Goal: Task Accomplishment & Management: Manage account settings

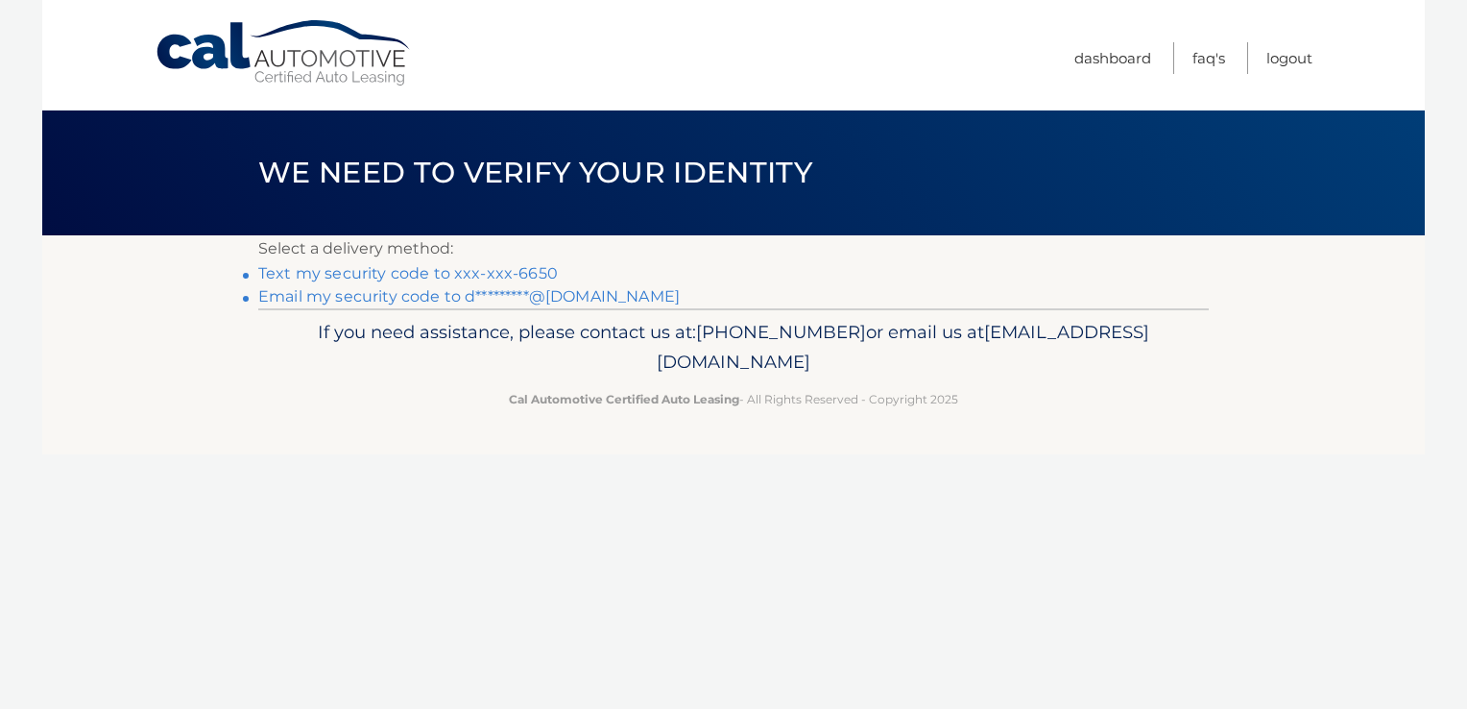
click at [521, 273] on link "Text my security code to xxx-xxx-6650" at bounding box center [408, 273] width 300 height 18
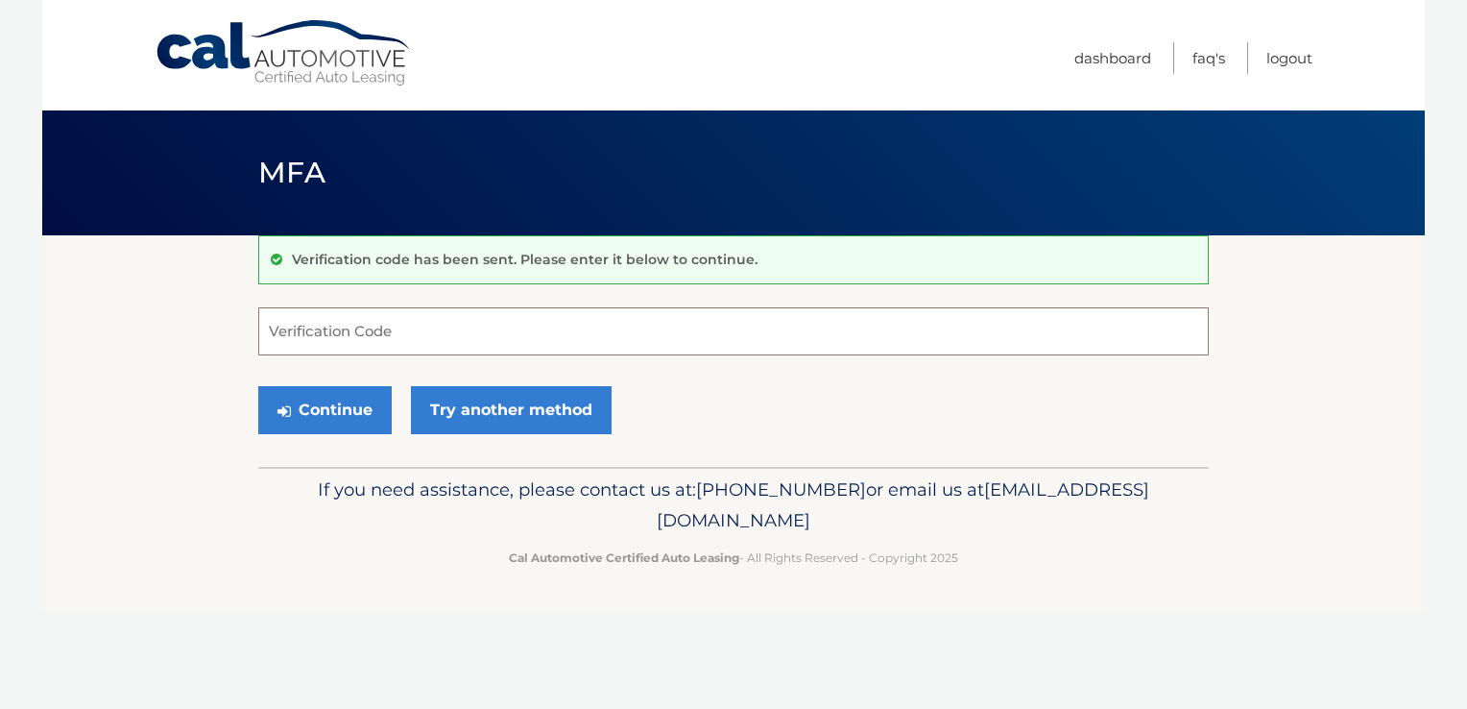
click at [472, 333] on input "Verification Code" at bounding box center [733, 331] width 950 height 48
type input "907516"
click at [303, 412] on button "Continue" at bounding box center [324, 410] width 133 height 48
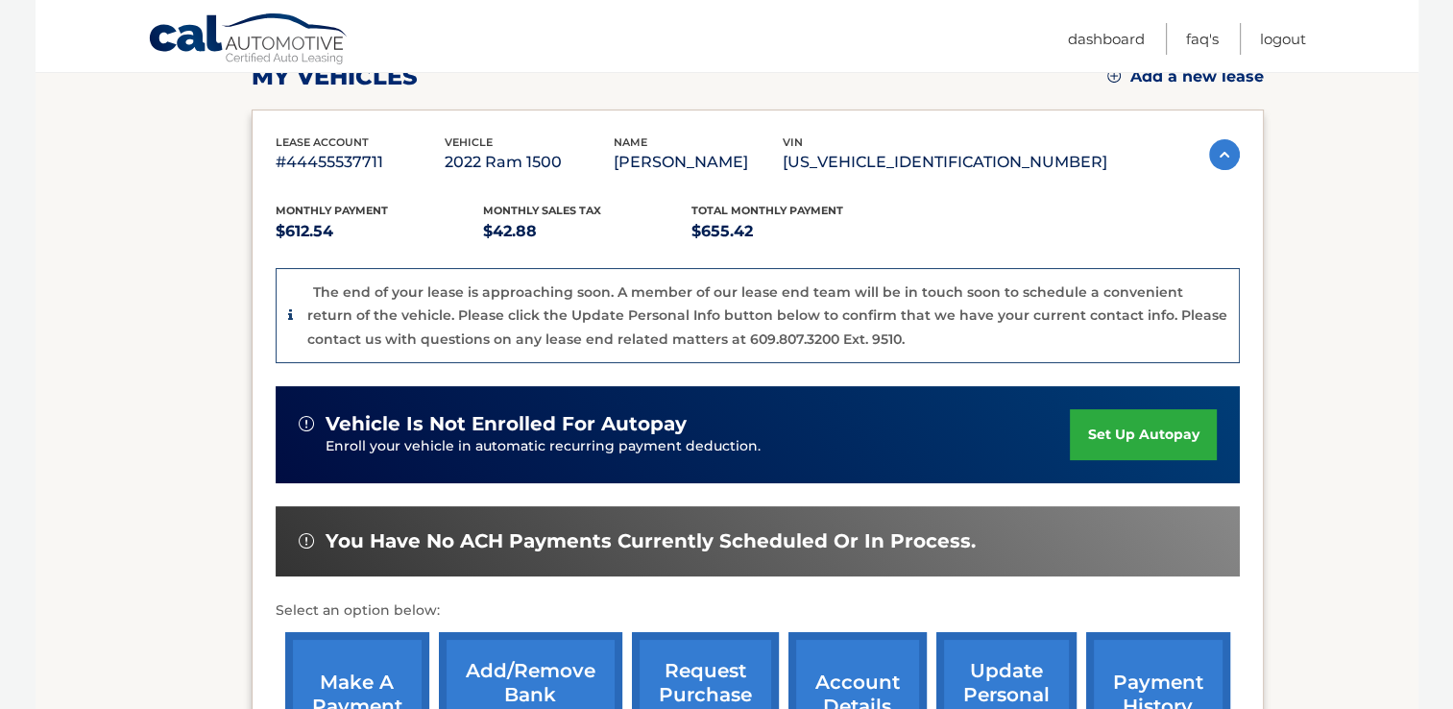
scroll to position [570, 0]
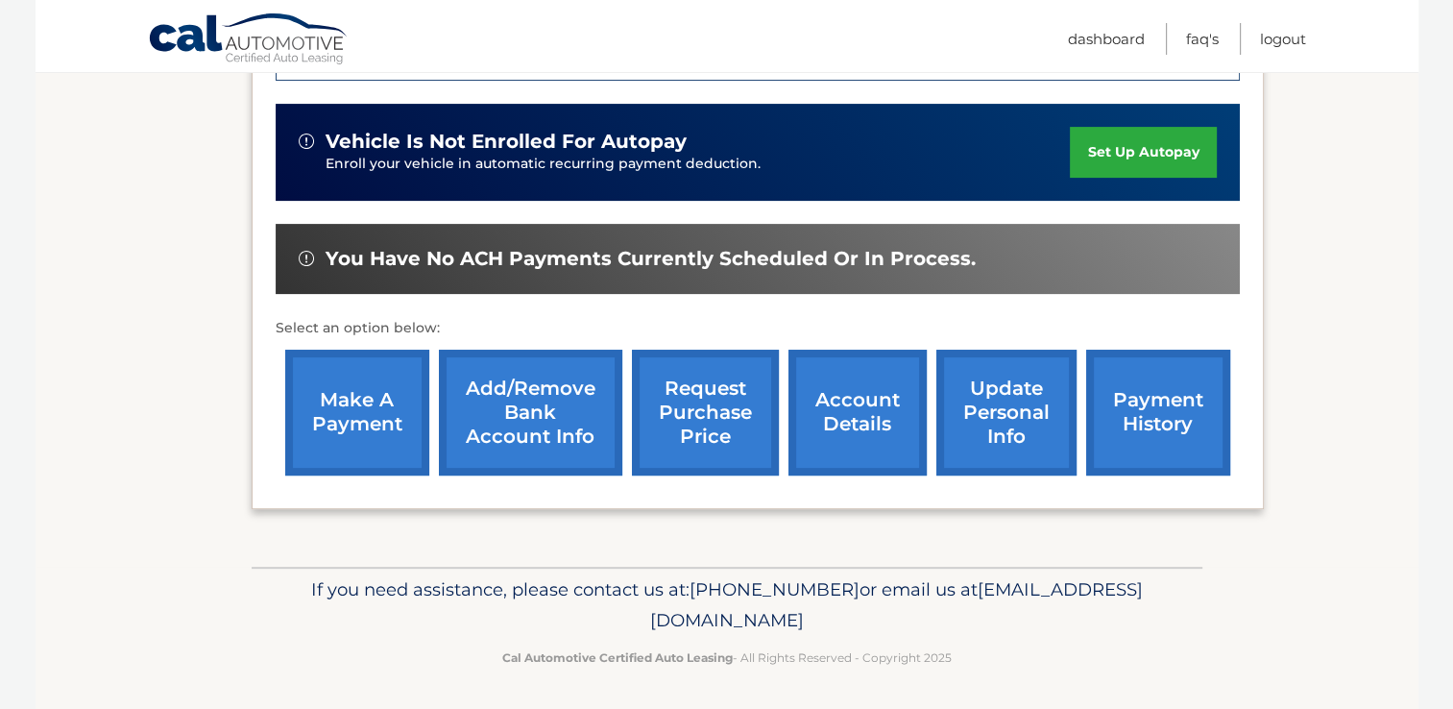
click at [834, 412] on link "account details" at bounding box center [857, 412] width 138 height 126
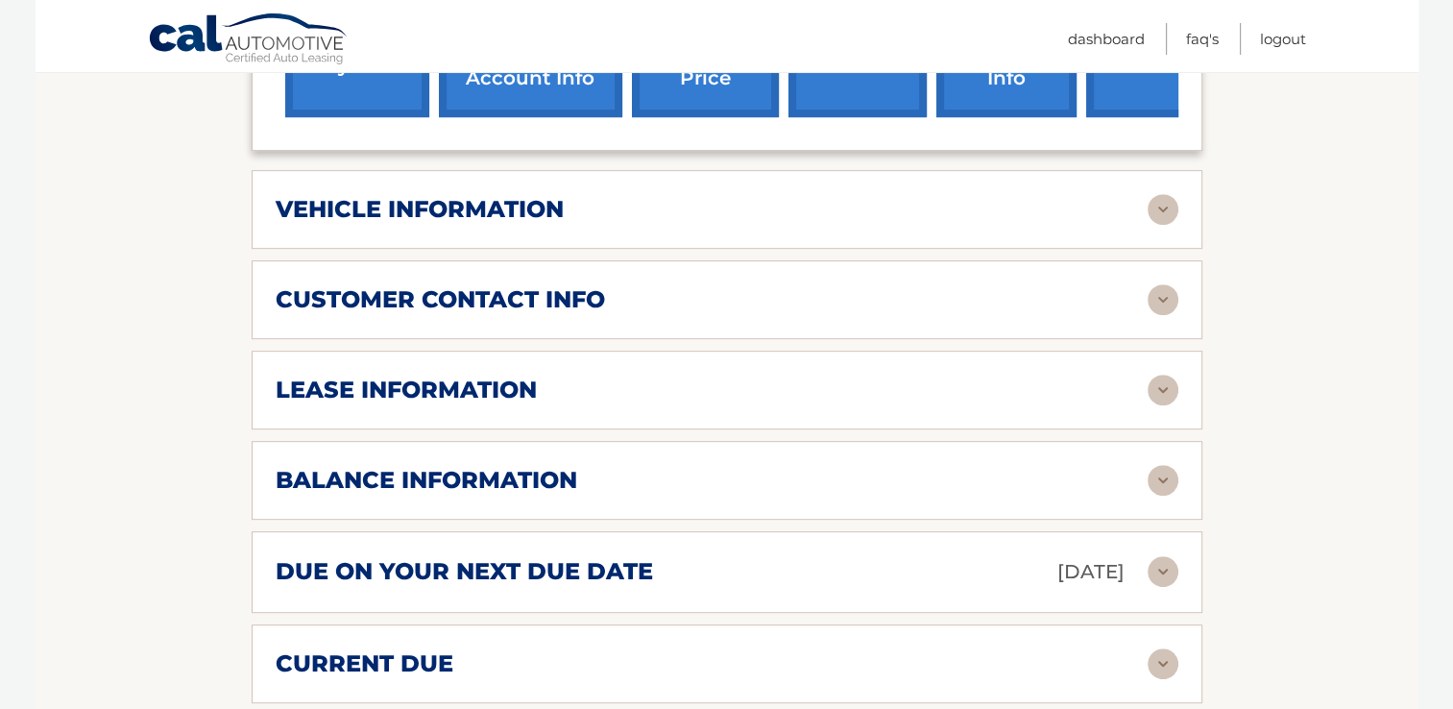
scroll to position [1056, 0]
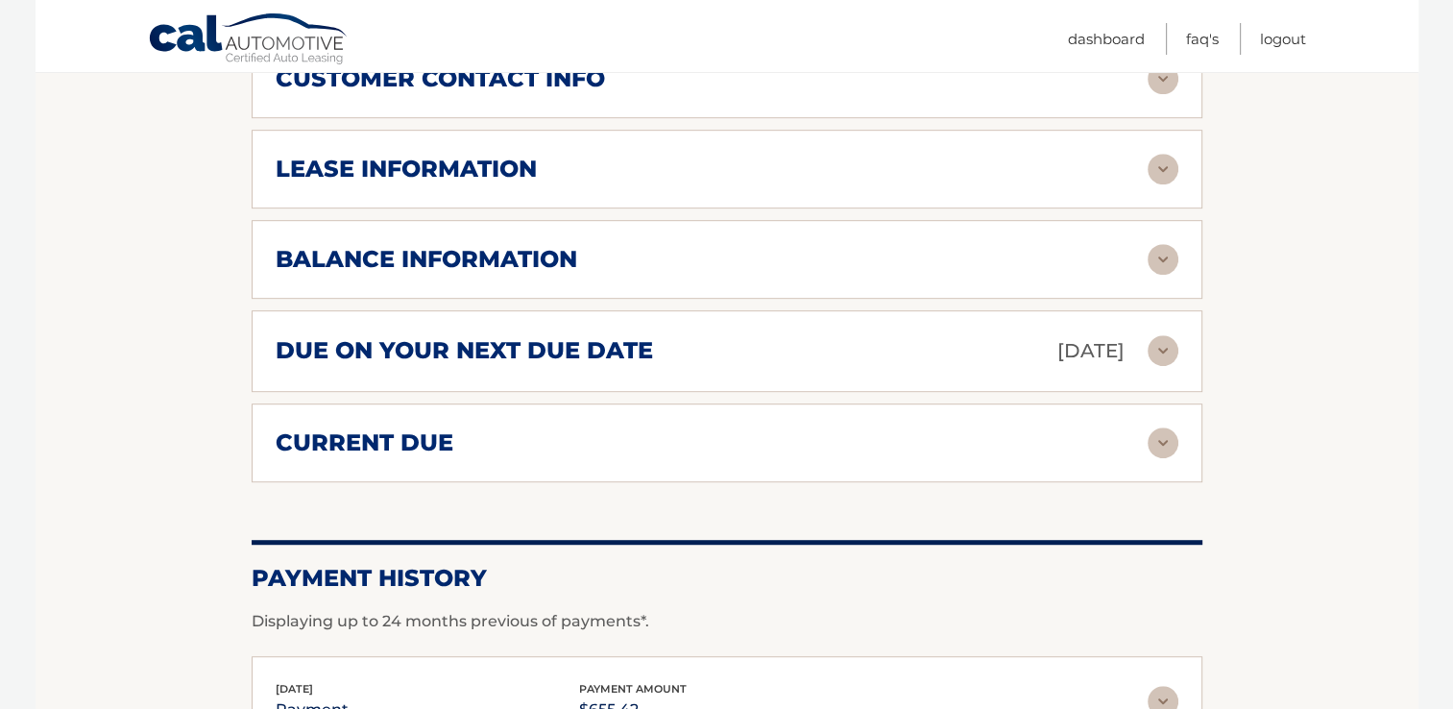
click at [541, 251] on h2 "balance information" at bounding box center [426, 259] width 301 height 29
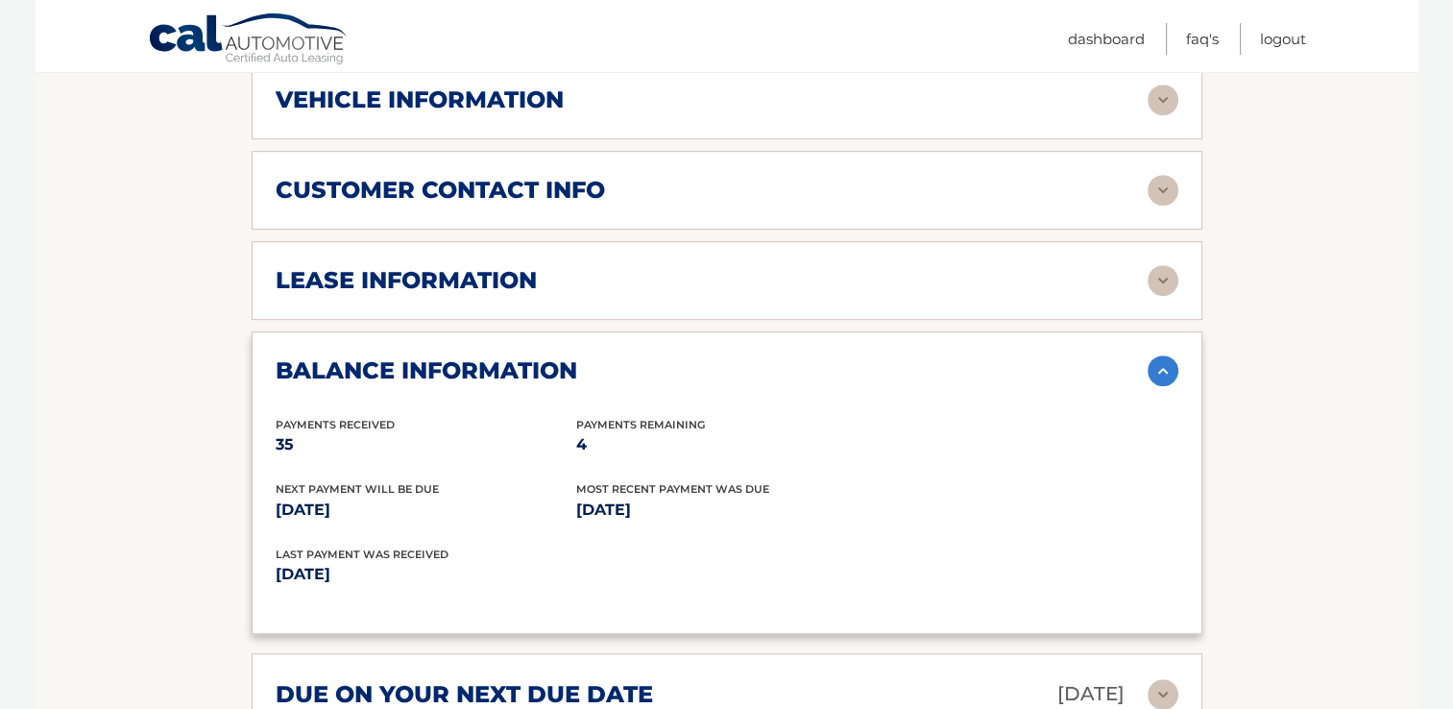
scroll to position [576, 0]
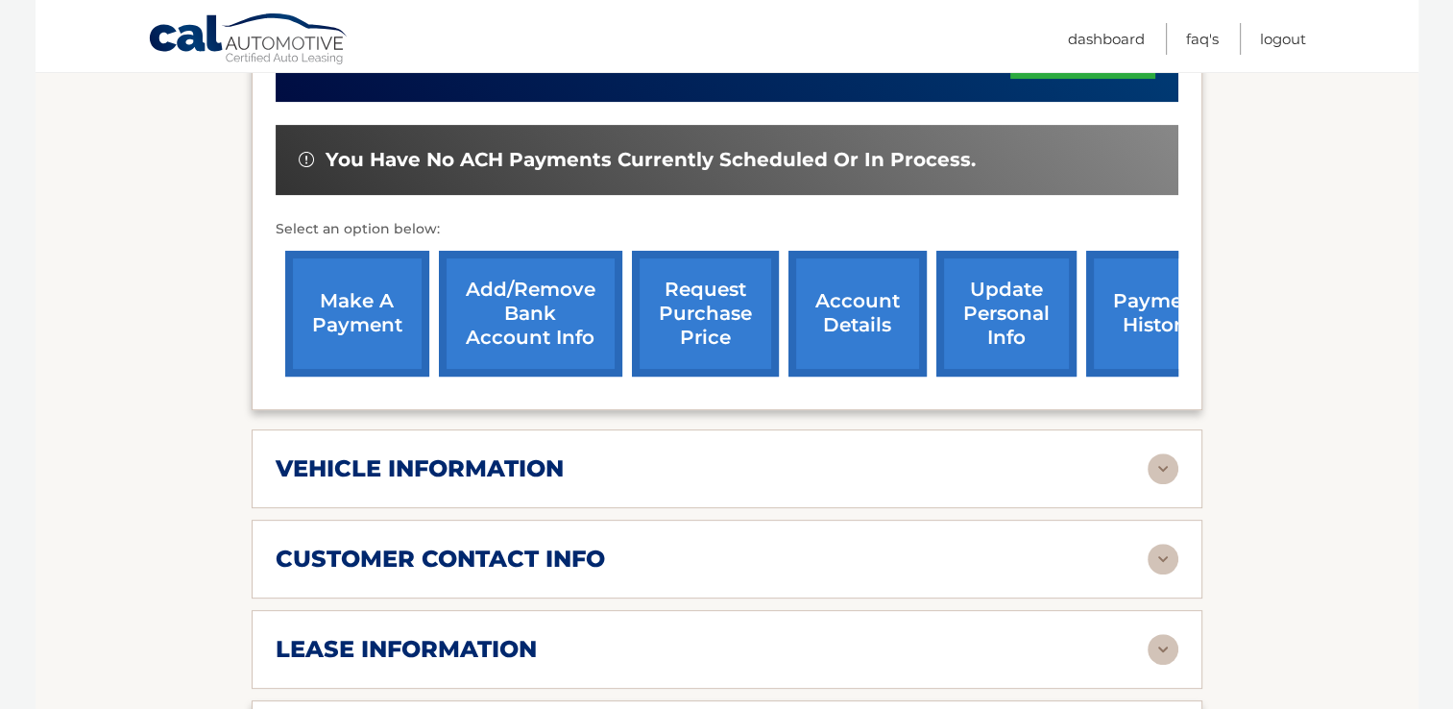
click at [386, 332] on link "make a payment" at bounding box center [357, 314] width 144 height 126
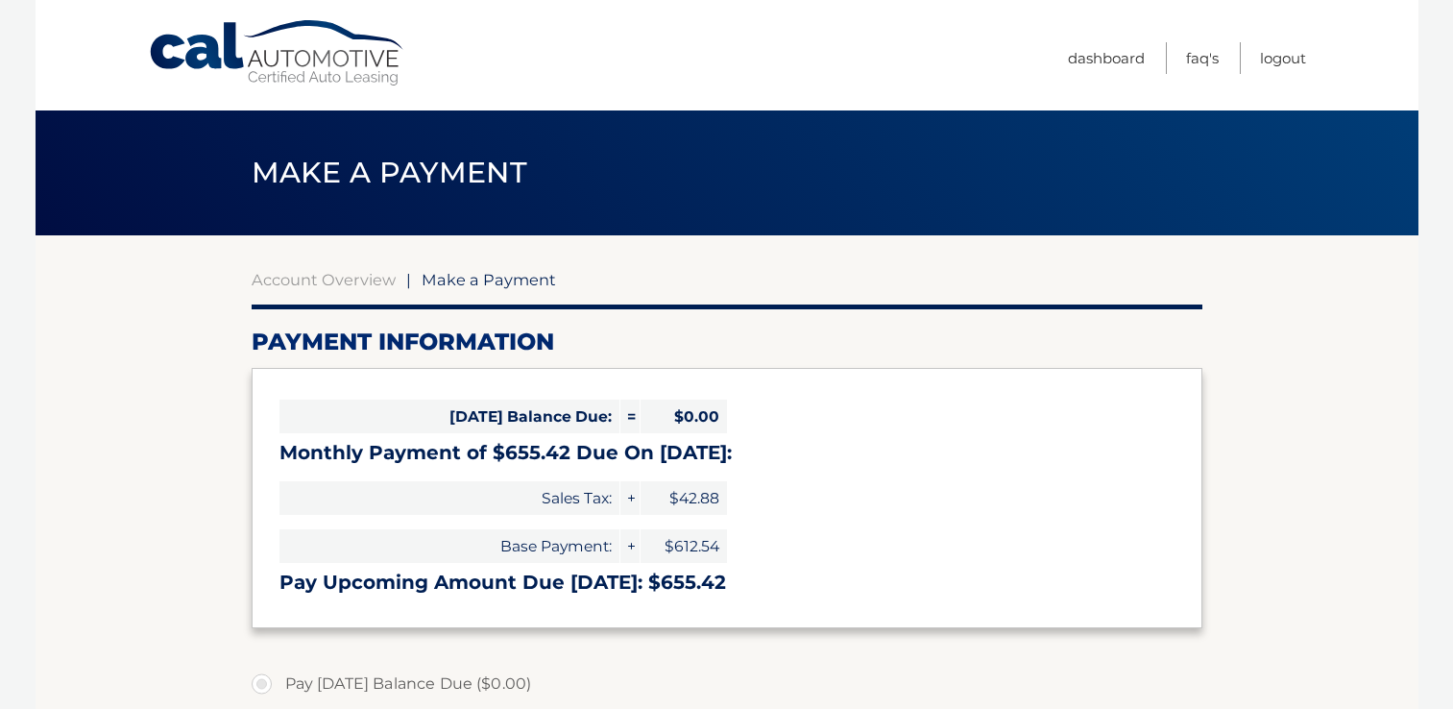
select select "N2IzNzhiZmMtMmZjYS00NTkxLTk5ZjktMDQxNTI4ZTQxNjVi"
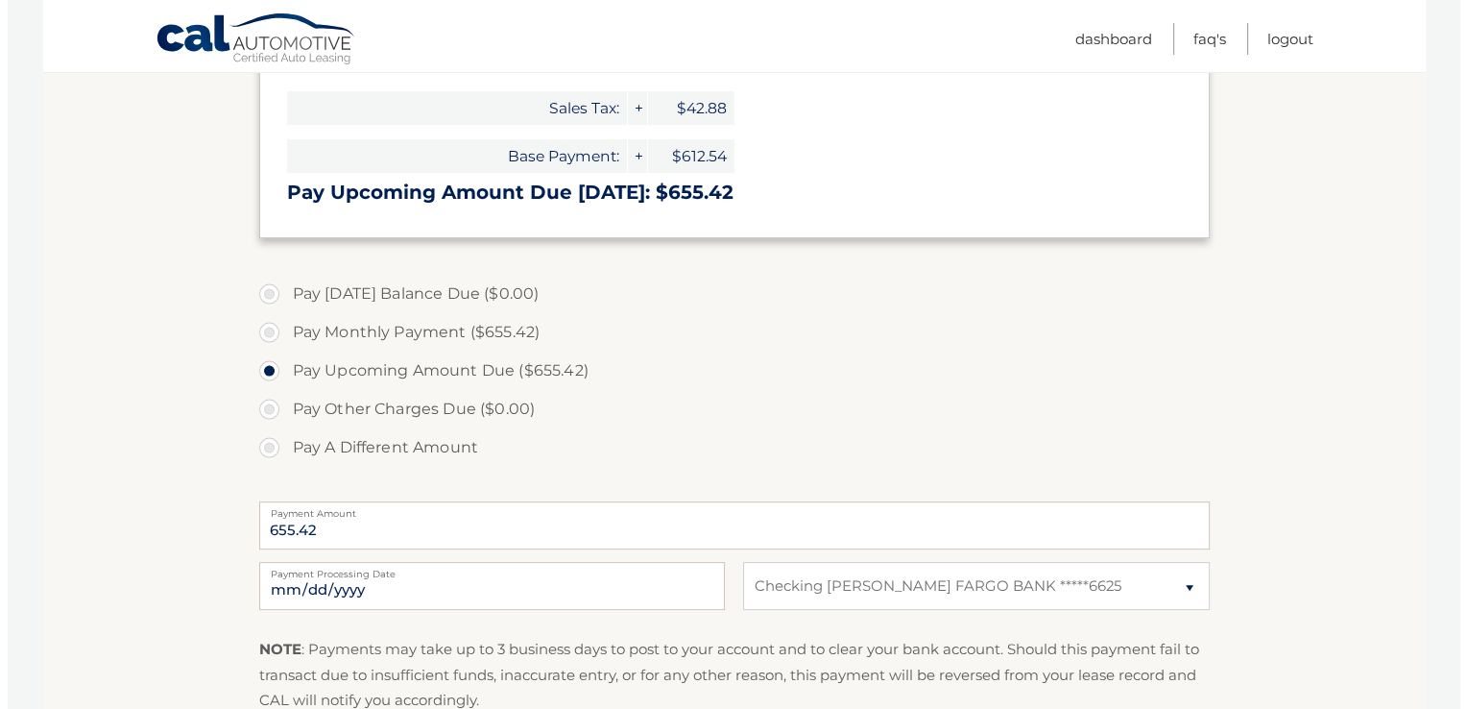
scroll to position [576, 0]
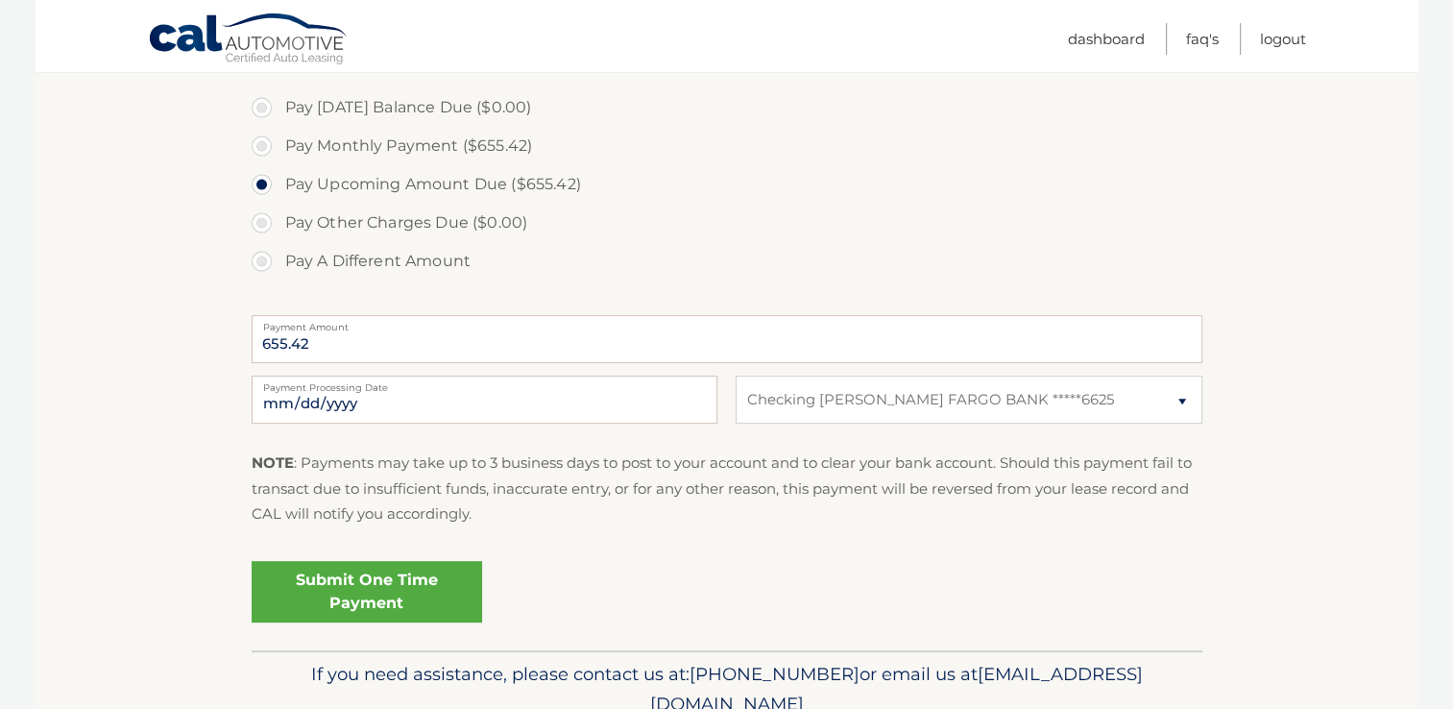
click at [349, 589] on link "Submit One Time Payment" at bounding box center [367, 591] width 230 height 61
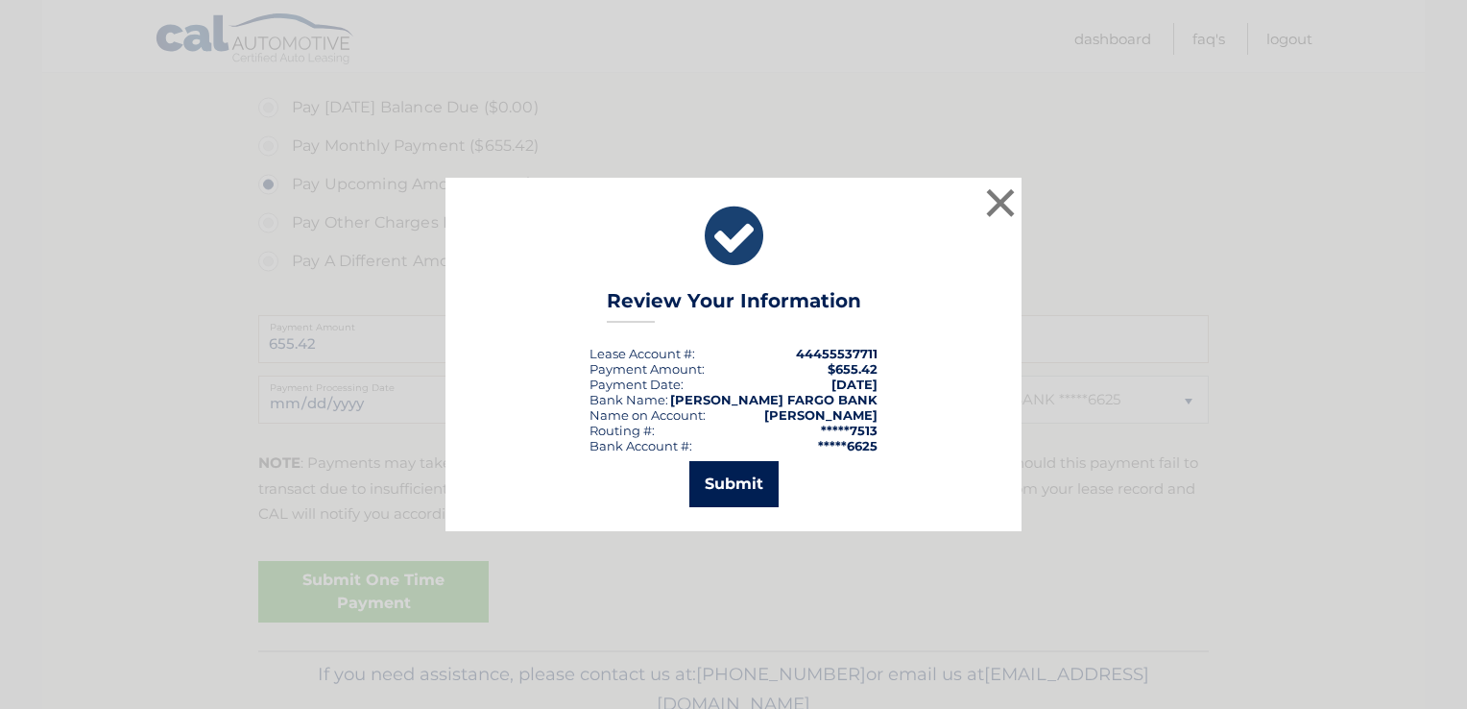
click at [718, 490] on button "Submit" at bounding box center [733, 484] width 89 height 46
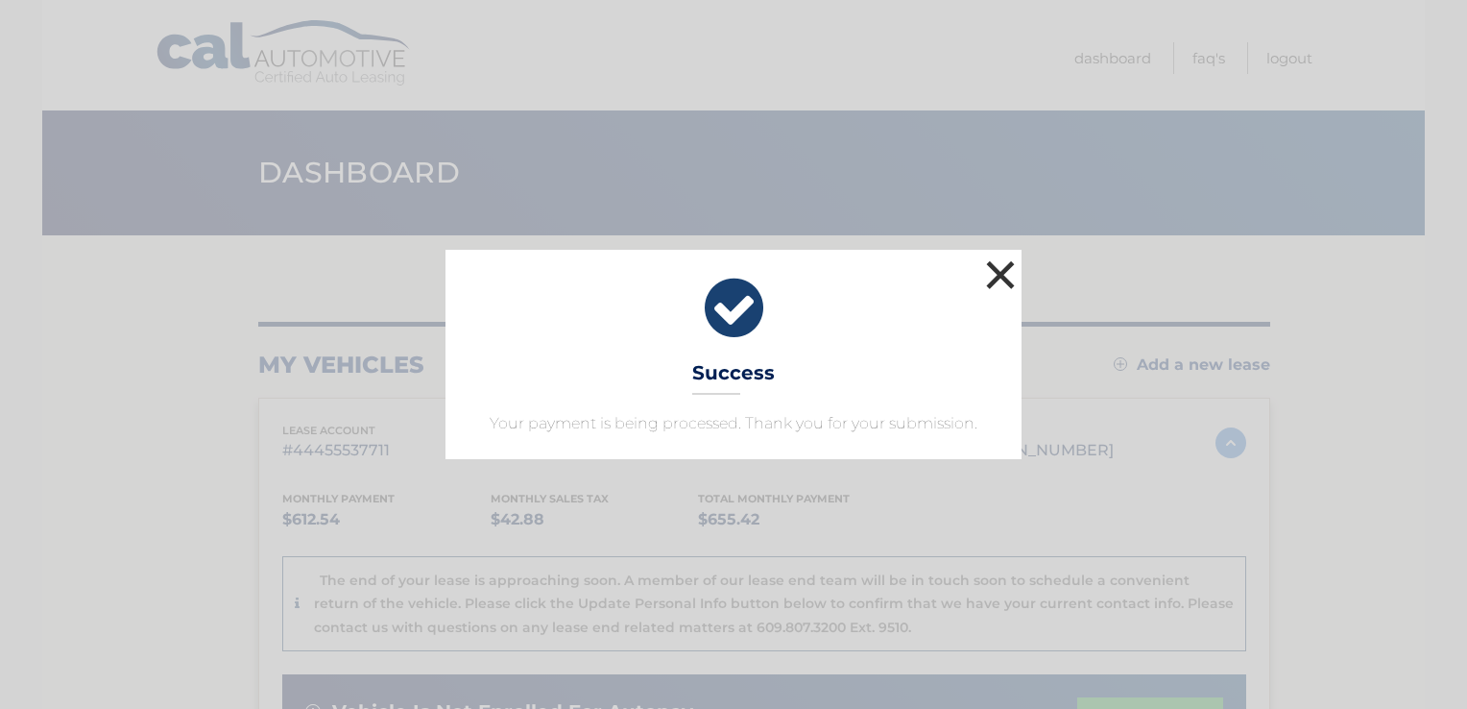
click at [996, 274] on button "×" at bounding box center [1000, 274] width 38 height 38
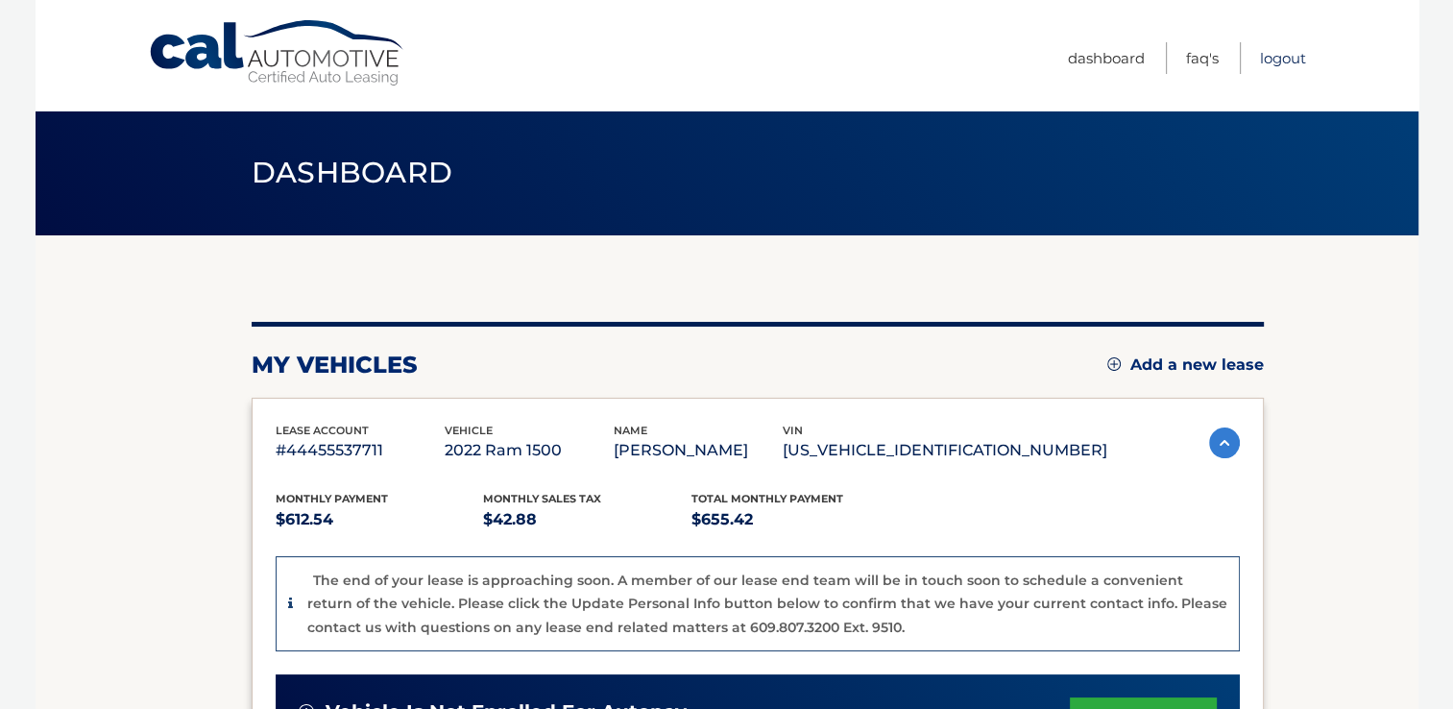
click at [1278, 55] on link "Logout" at bounding box center [1283, 58] width 46 height 32
